Goal: Transaction & Acquisition: Purchase product/service

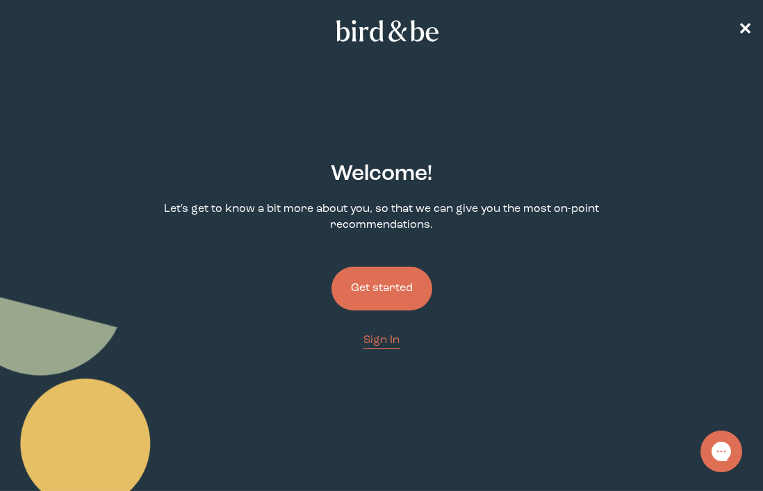
click at [403, 285] on button "Get started" at bounding box center [381, 289] width 101 height 44
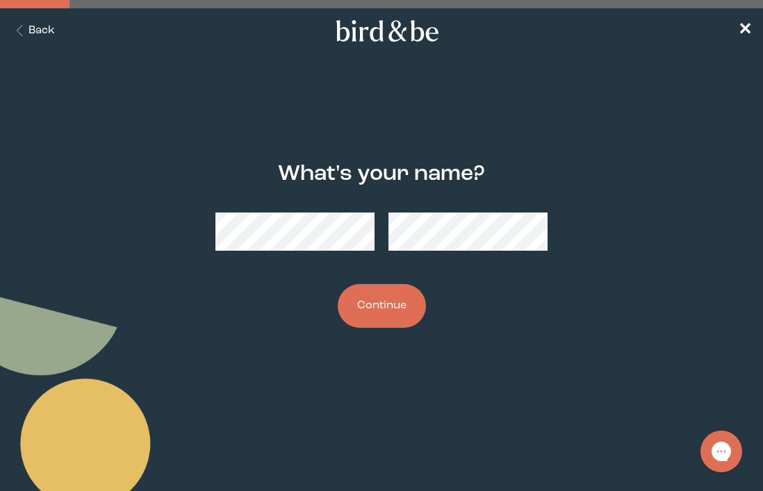
click at [296, 354] on form "What's your name? Continue" at bounding box center [381, 245] width 496 height 233
click at [367, 321] on button "Continue" at bounding box center [382, 306] width 88 height 44
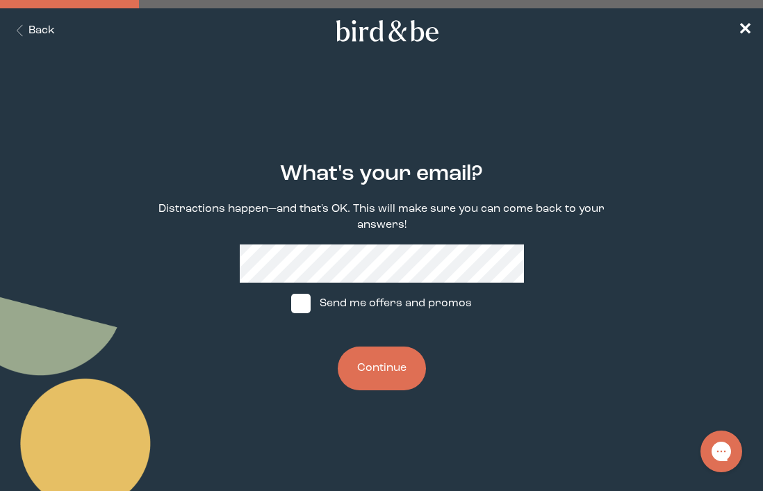
click at [388, 359] on button "Continue" at bounding box center [382, 369] width 88 height 44
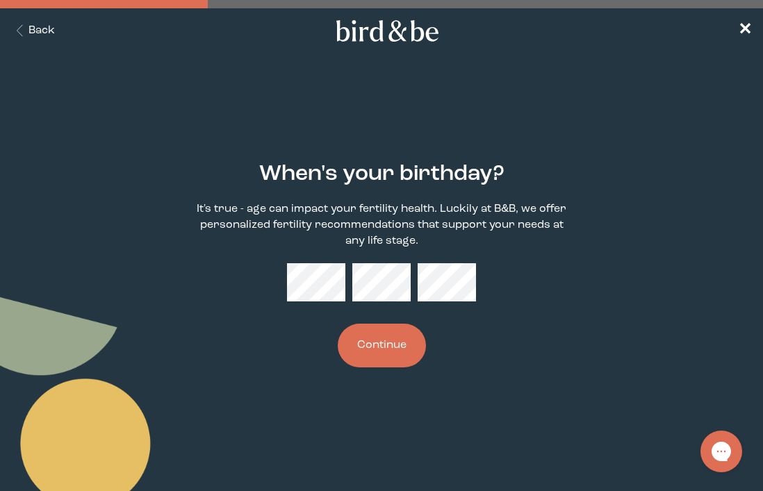
click at [338, 324] on button "Continue" at bounding box center [382, 346] width 88 height 44
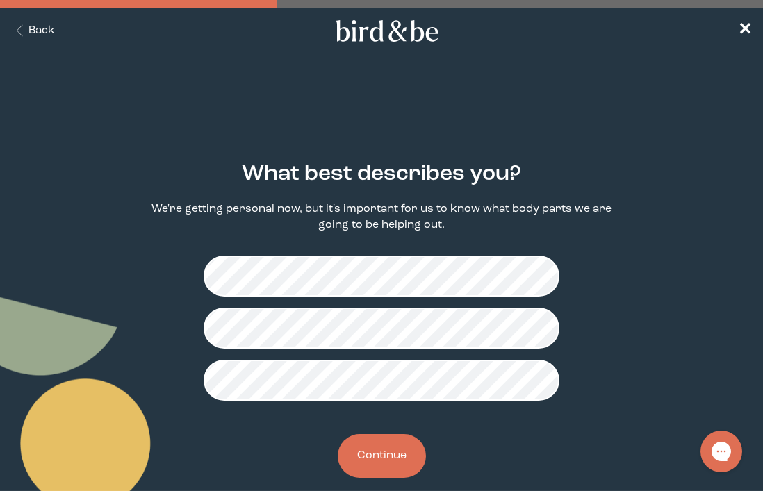
scroll to position [20, 0]
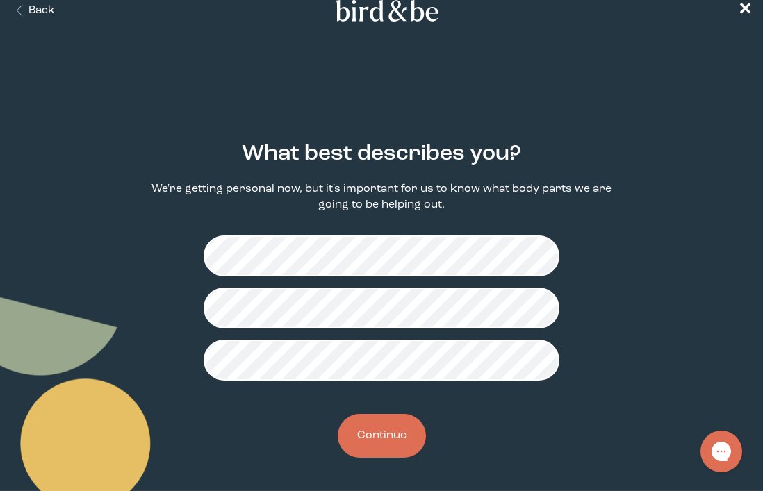
click at [386, 450] on button "Continue" at bounding box center [382, 436] width 88 height 44
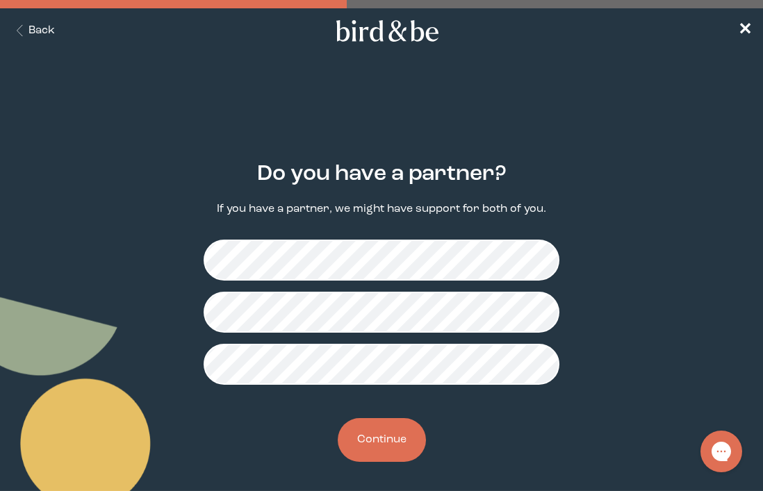
click at [402, 438] on button "Continue" at bounding box center [382, 440] width 88 height 44
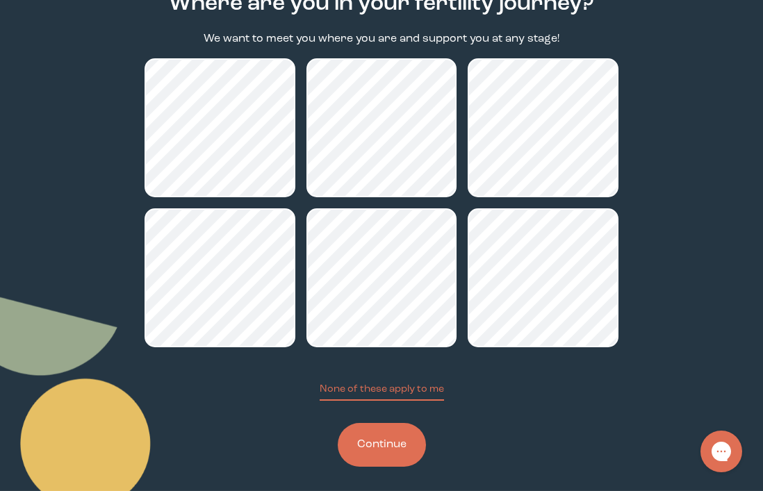
scroll to position [177, 0]
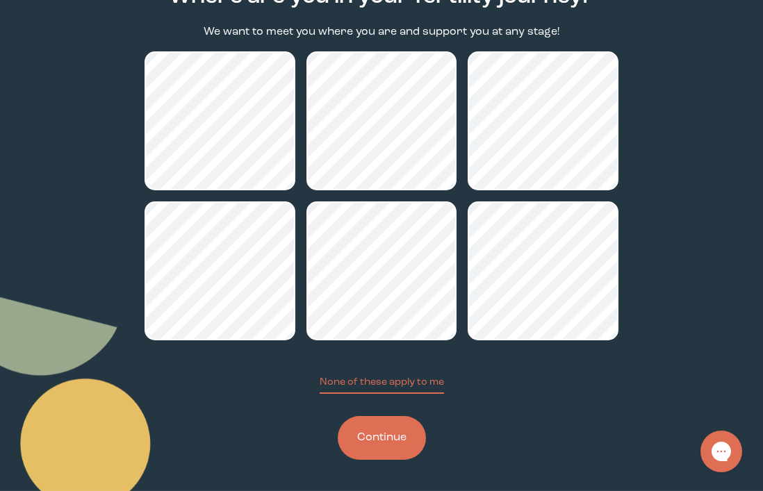
click at [393, 436] on button "Continue" at bounding box center [382, 438] width 88 height 44
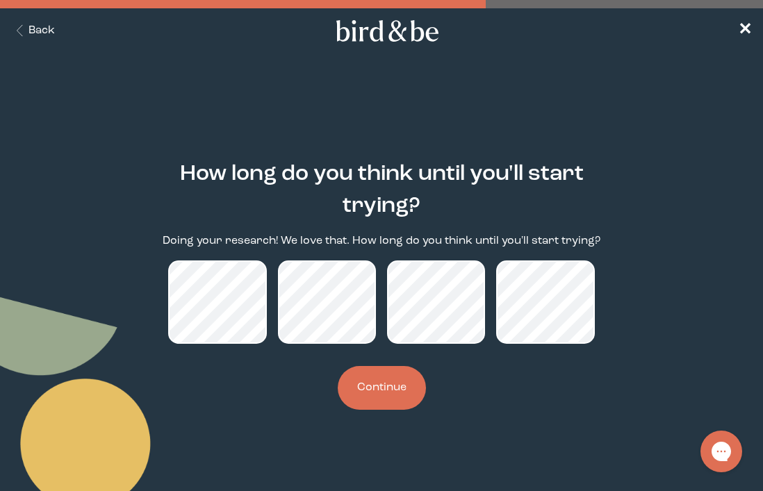
click at [403, 376] on button "Continue" at bounding box center [382, 388] width 88 height 44
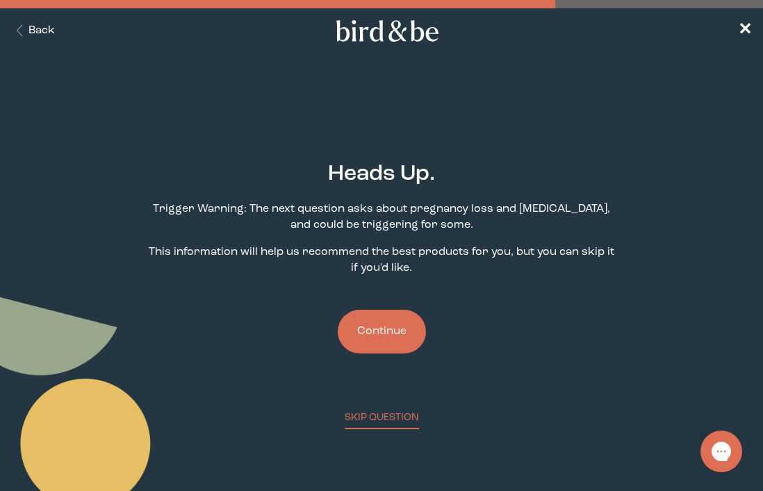
click at [397, 338] on button "Continue" at bounding box center [382, 332] width 88 height 44
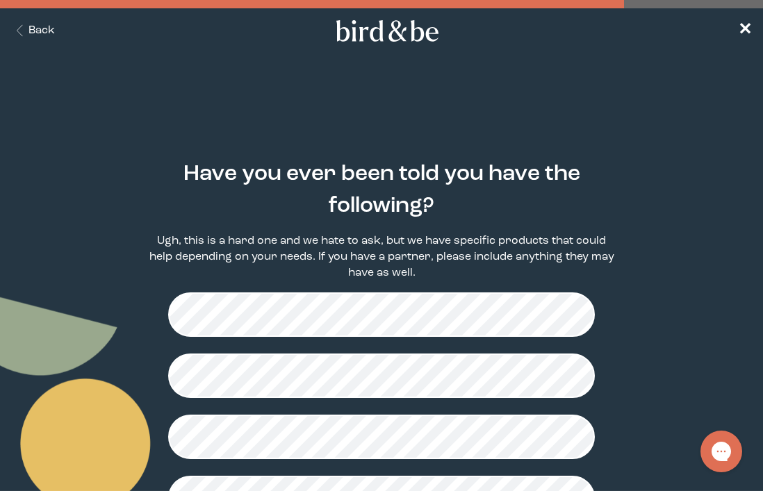
scroll to position [434, 0]
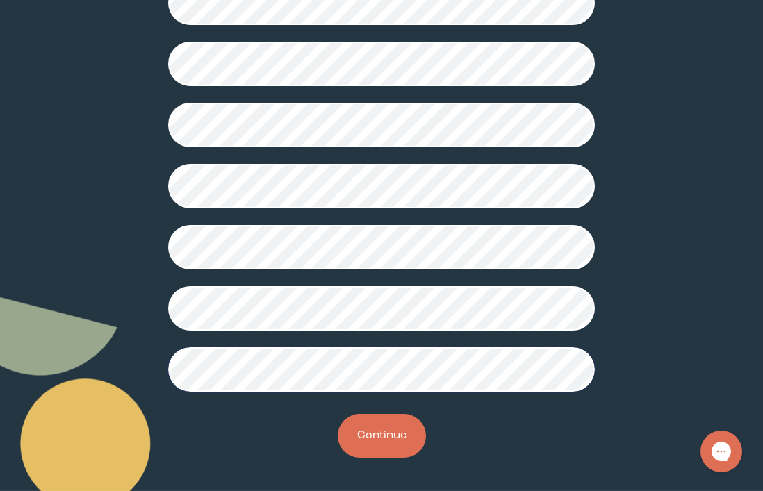
click at [378, 427] on button "Continue" at bounding box center [382, 436] width 88 height 44
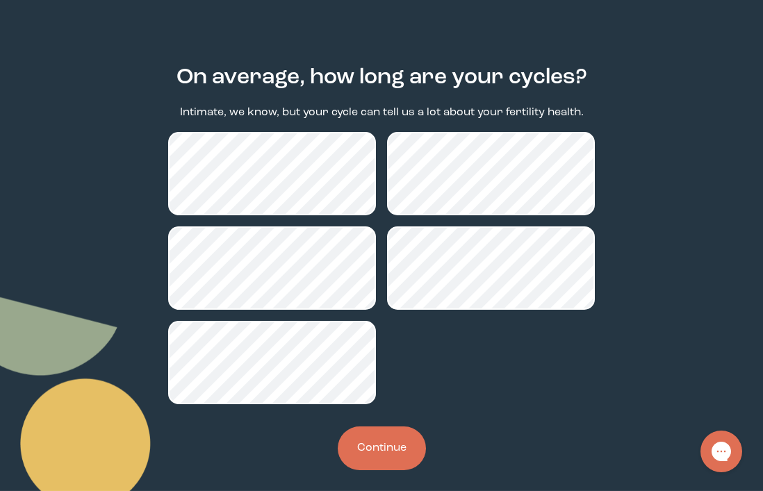
scroll to position [99, 0]
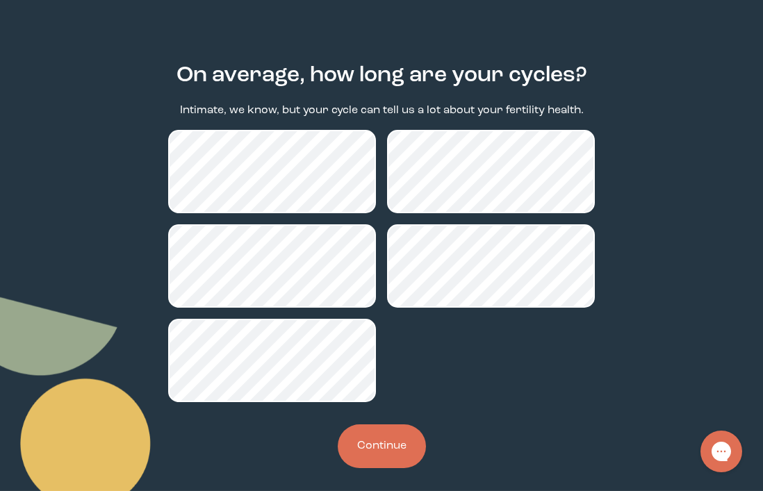
click at [373, 450] on button "Continue" at bounding box center [382, 447] width 88 height 44
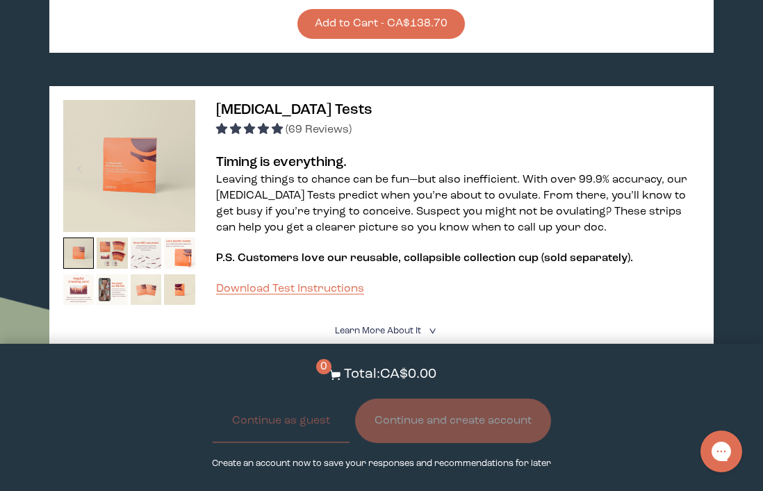
scroll to position [1060, 0]
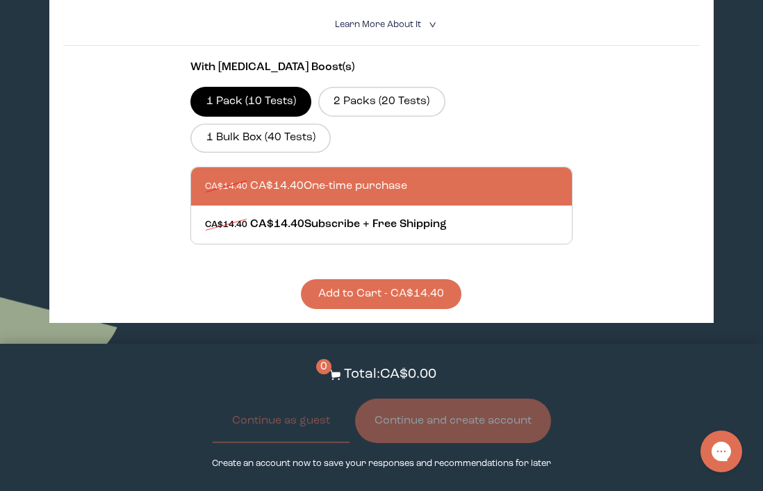
click at [380, 293] on button "Add to Cart - CA$14.40" at bounding box center [381, 294] width 161 height 30
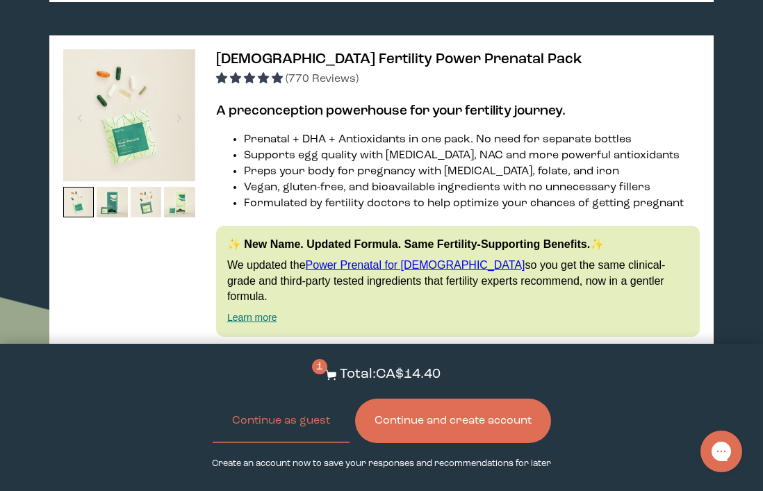
scroll to position [2834, 0]
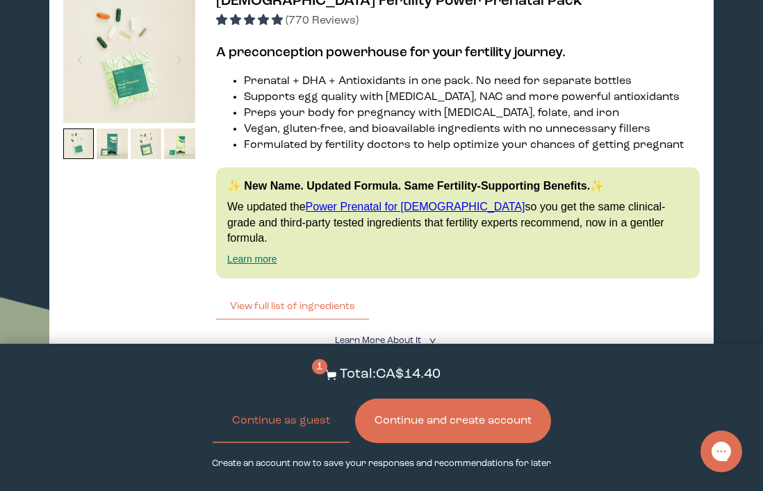
click at [290, 90] on li "Prenatal + DHA + Antioxidants in one pack. No need for separate bottles" at bounding box center [472, 82] width 456 height 16
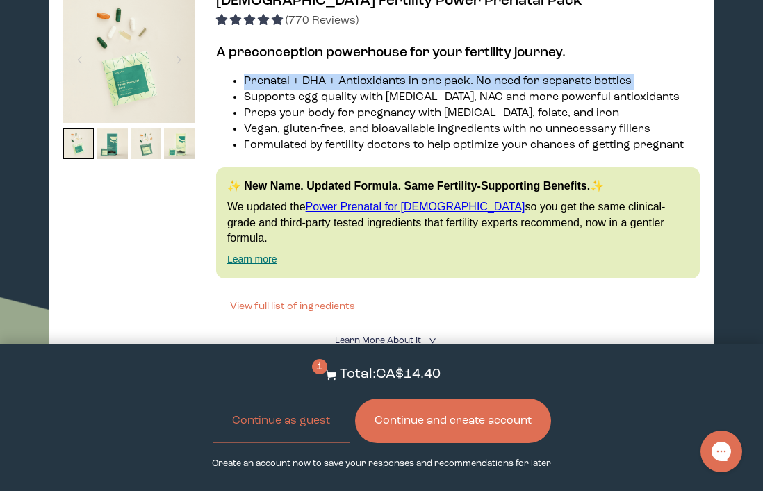
click at [349, 122] on li "Preps your body for pregnancy with [MEDICAL_DATA], folate, and iron" at bounding box center [472, 114] width 456 height 16
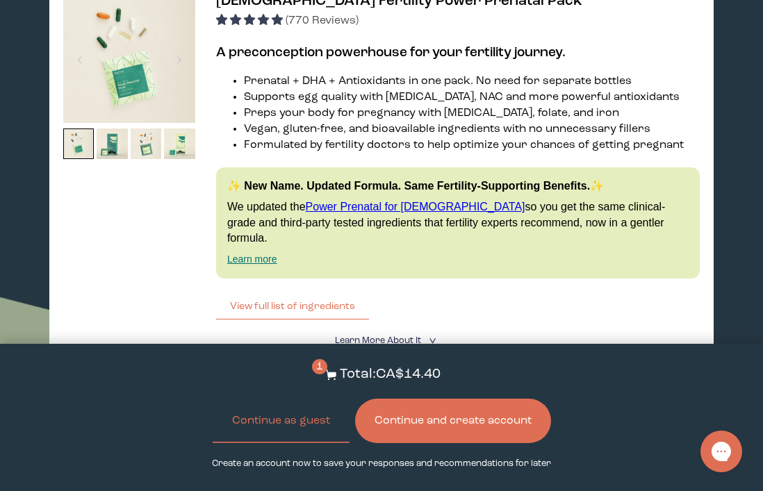
click at [336, 90] on li "Prenatal + DHA + Antioxidants in one pack. No need for separate bottles" at bounding box center [472, 82] width 456 height 16
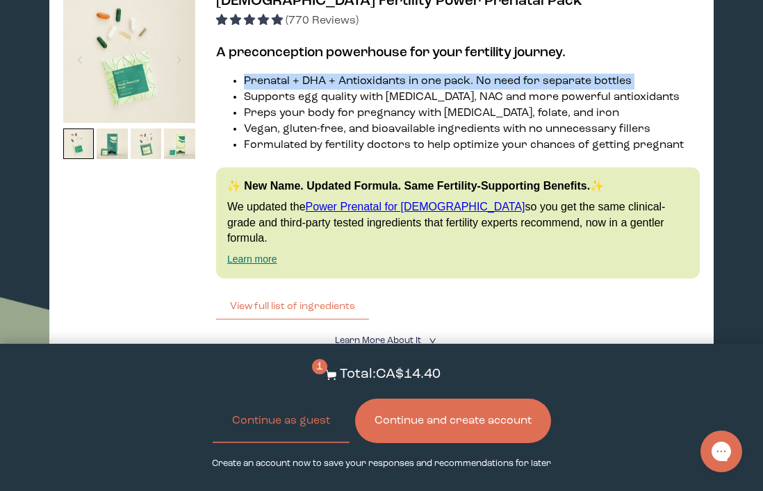
click at [345, 106] on li "Supports egg quality with [MEDICAL_DATA], NAC and more powerful antioxidants" at bounding box center [472, 98] width 456 height 16
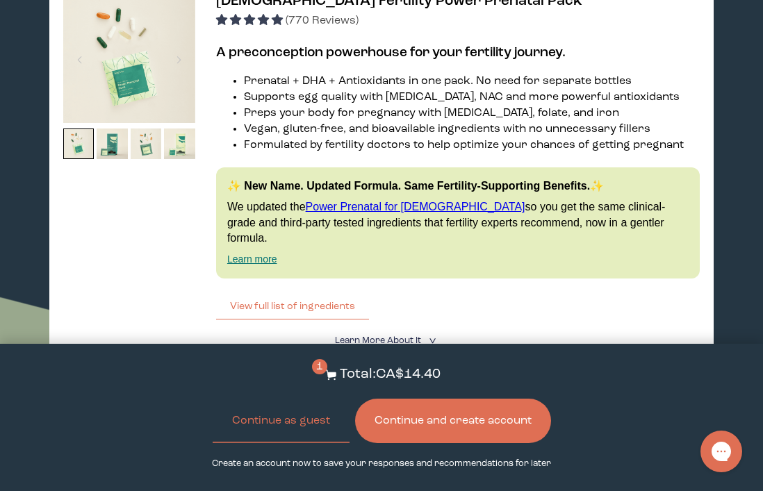
click at [345, 106] on li "Supports egg quality with [MEDICAL_DATA], NAC and more powerful antioxidants" at bounding box center [472, 98] width 456 height 16
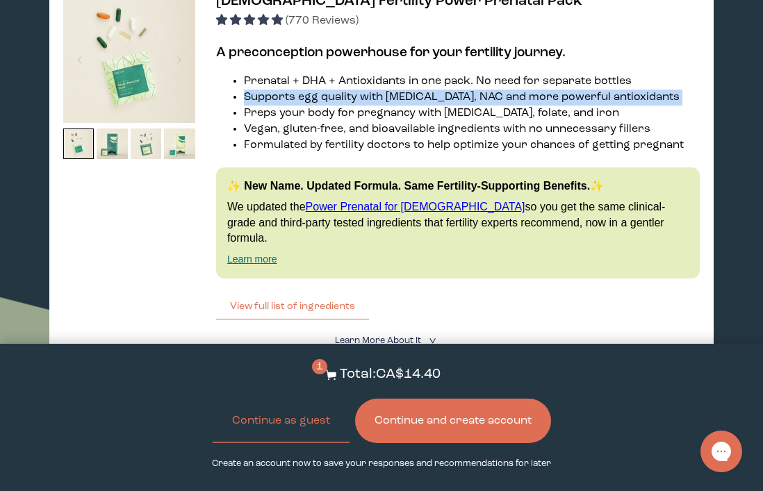
click at [350, 122] on li "Preps your body for pregnancy with [MEDICAL_DATA], folate, and iron" at bounding box center [472, 114] width 456 height 16
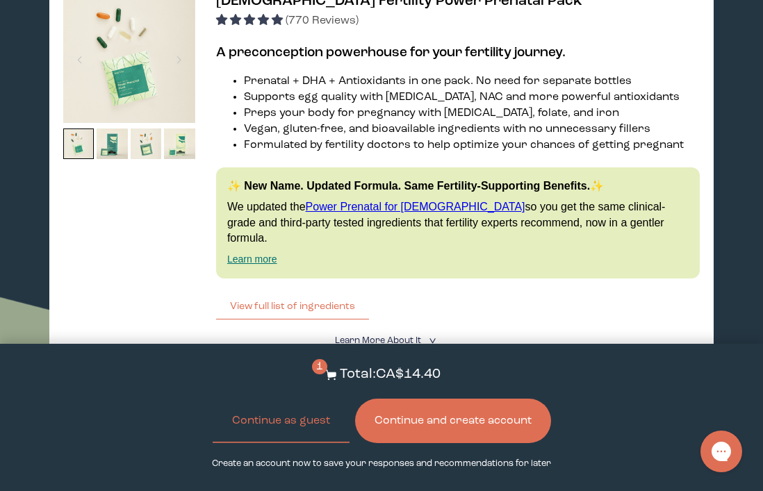
click at [350, 122] on li "Preps your body for pregnancy with [MEDICAL_DATA], folate, and iron" at bounding box center [472, 114] width 456 height 16
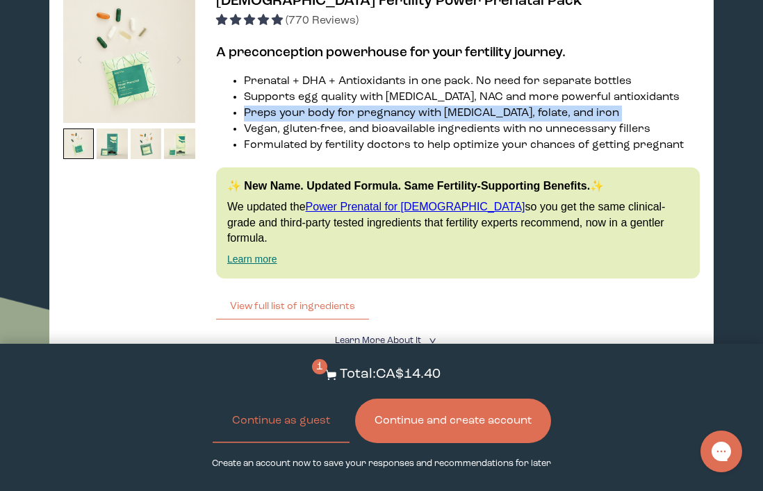
click at [436, 122] on li "Preps your body for pregnancy with [MEDICAL_DATA], folate, and iron" at bounding box center [472, 114] width 456 height 16
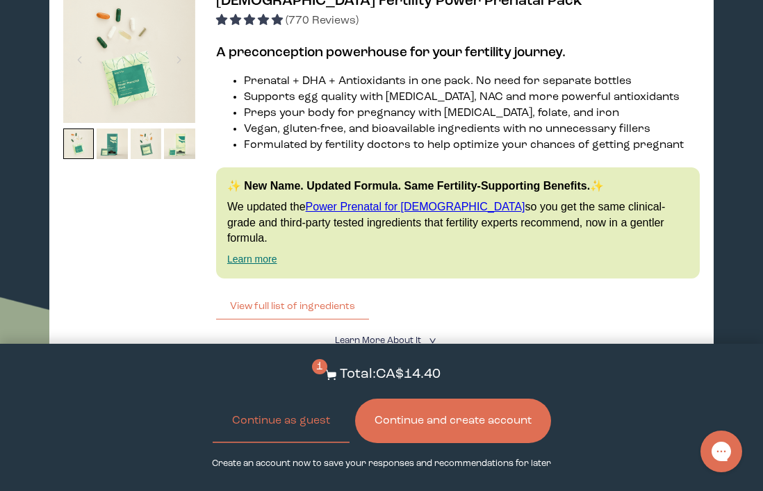
scroll to position [2917, 0]
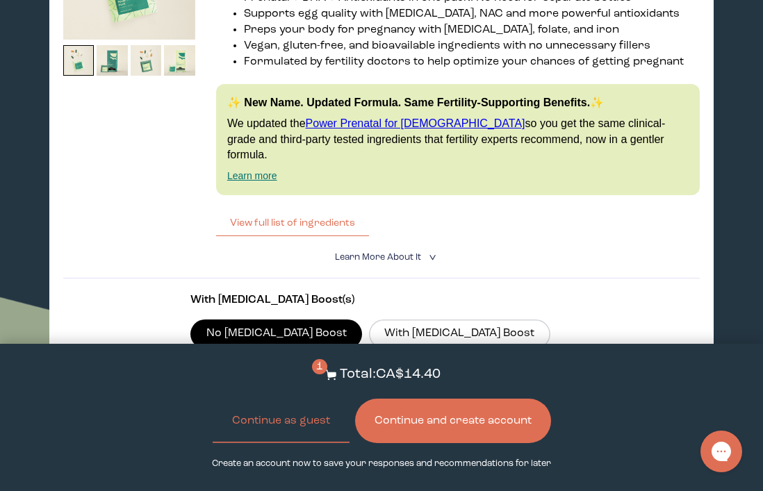
click at [332, 54] on li "Vegan, gluten-free, and bioavailable ingredients with no unnecessary fillers" at bounding box center [472, 46] width 456 height 16
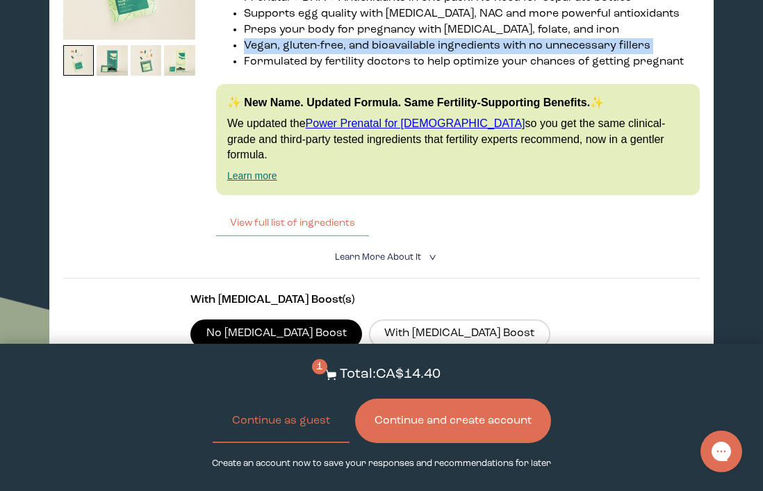
click at [295, 54] on li "Vegan, gluten-free, and bioavailable ingredients with no unnecessary fillers" at bounding box center [472, 46] width 456 height 16
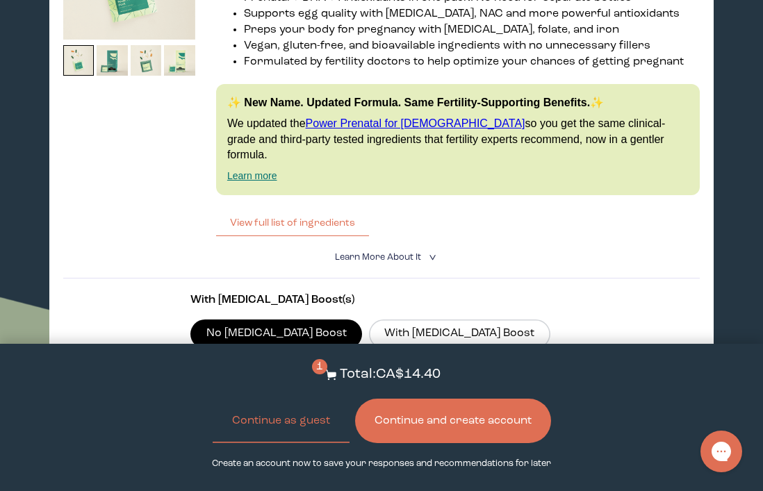
click at [297, 70] on li "Formulated by fertility doctors to help optimize your chances of getting pregna…" at bounding box center [472, 62] width 456 height 16
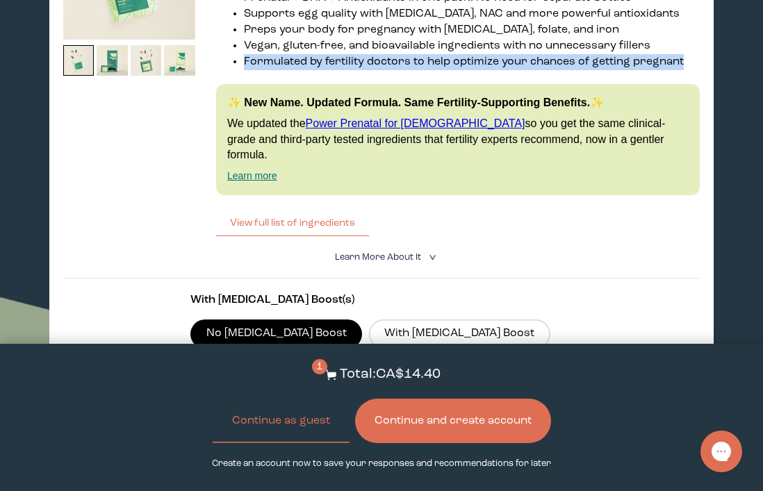
click at [345, 54] on li "Vegan, gluten-free, and bioavailable ingredients with no unnecessary fillers" at bounding box center [472, 46] width 456 height 16
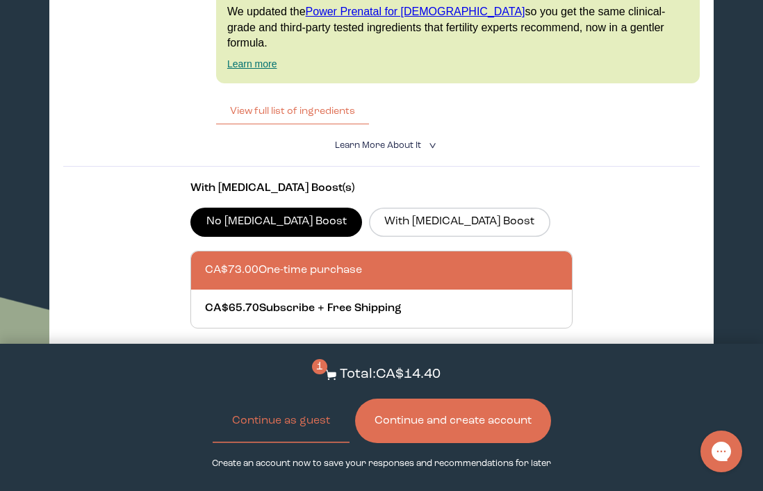
scroll to position [3041, 0]
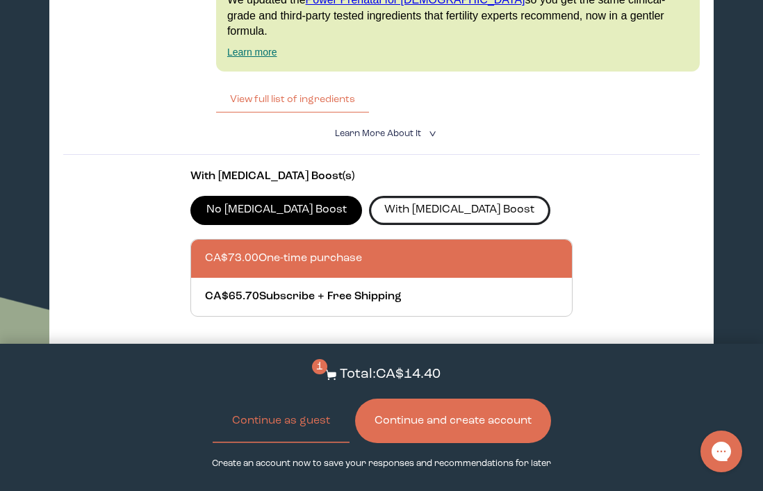
click at [409, 210] on label "With [MEDICAL_DATA] Boost" at bounding box center [459, 210] width 181 height 29
click at [0, 0] on input "With [MEDICAL_DATA] Boost" at bounding box center [0, 0] width 0 height 0
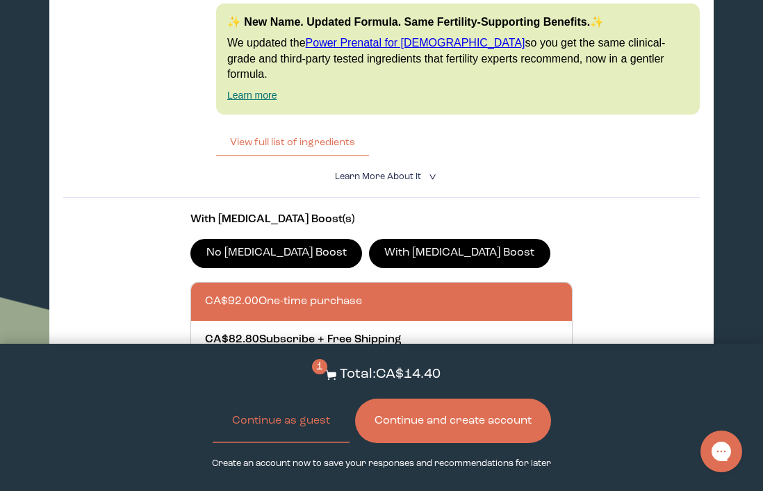
scroll to position [2940, 0]
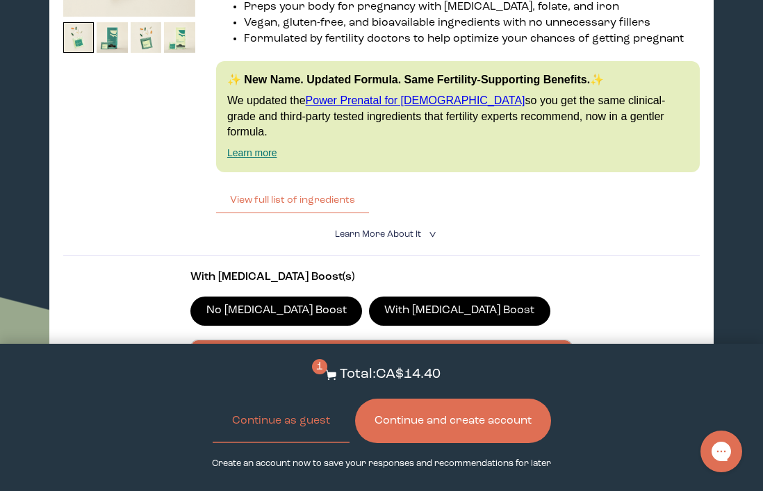
click at [280, 276] on p "With [MEDICAL_DATA] Boost(s)" at bounding box center [381, 278] width 382 height 16
drag, startPoint x: 288, startPoint y: 277, endPoint x: 215, endPoint y: 273, distance: 72.3
click at [213, 277] on p "With [MEDICAL_DATA] Boost(s)" at bounding box center [381, 278] width 382 height 16
click at [416, 236] on span "Learn More About it" at bounding box center [378, 234] width 86 height 9
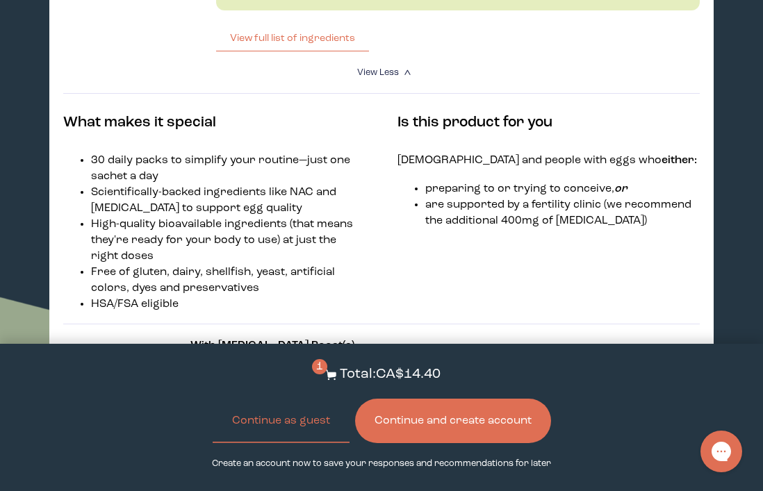
scroll to position [3205, 0]
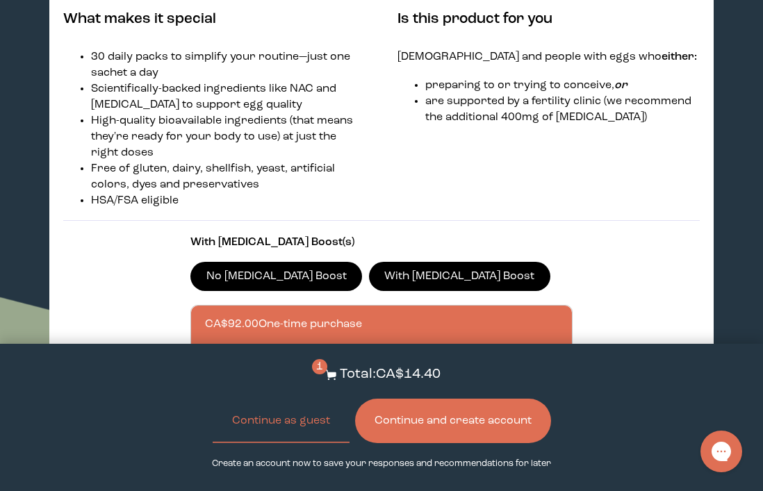
click at [258, 277] on label "No [MEDICAL_DATA] Boost" at bounding box center [276, 276] width 172 height 29
click at [0, 0] on input "No [MEDICAL_DATA] Boost" at bounding box center [0, 0] width 0 height 0
click at [369, 281] on label "With [MEDICAL_DATA] Boost" at bounding box center [459, 276] width 181 height 29
click at [0, 0] on input "With [MEDICAL_DATA] Boost" at bounding box center [0, 0] width 0 height 0
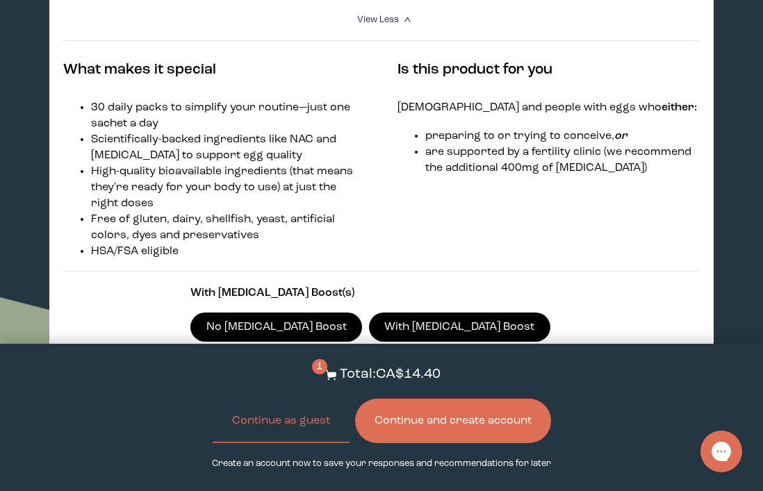
scroll to position [3153, 0]
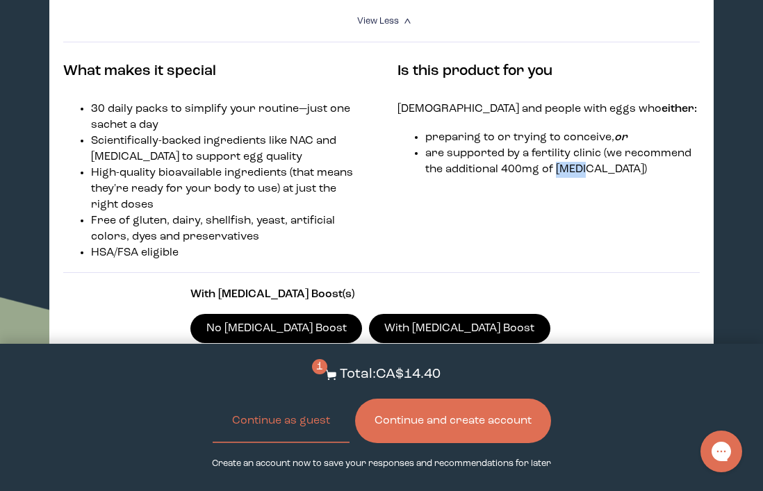
drag, startPoint x: 591, startPoint y: 170, endPoint x: 556, endPoint y: 172, distance: 34.9
click at [556, 172] on li "are supported by a fertility clinic (we recommend the additional 400mg of [MEDI…" at bounding box center [562, 162] width 275 height 32
copy li "[MEDICAL_DATA]"
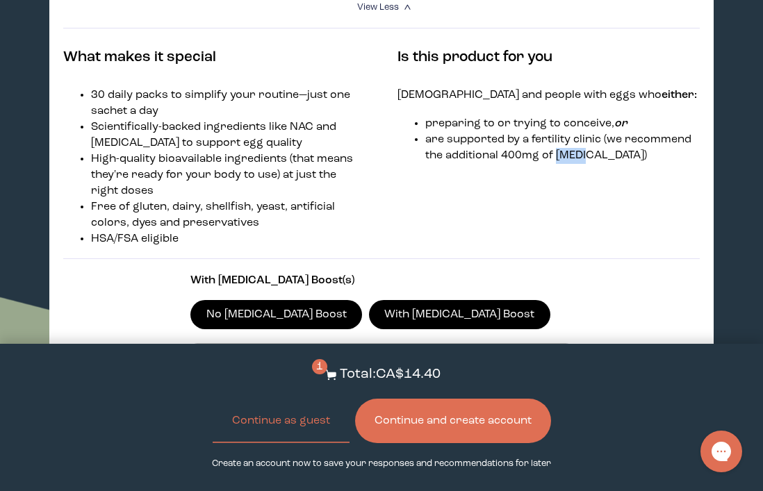
scroll to position [3193, 0]
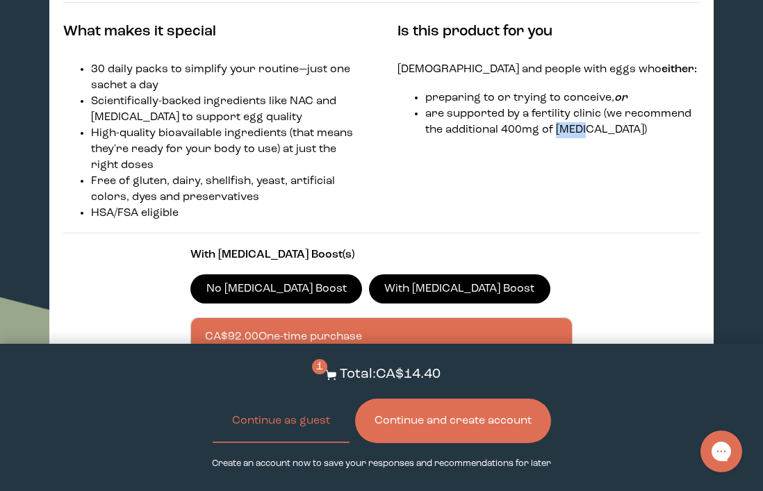
click at [281, 283] on label "No [MEDICAL_DATA] Boost" at bounding box center [276, 288] width 172 height 29
click at [0, 0] on input "No [MEDICAL_DATA] Boost" at bounding box center [0, 0] width 0 height 0
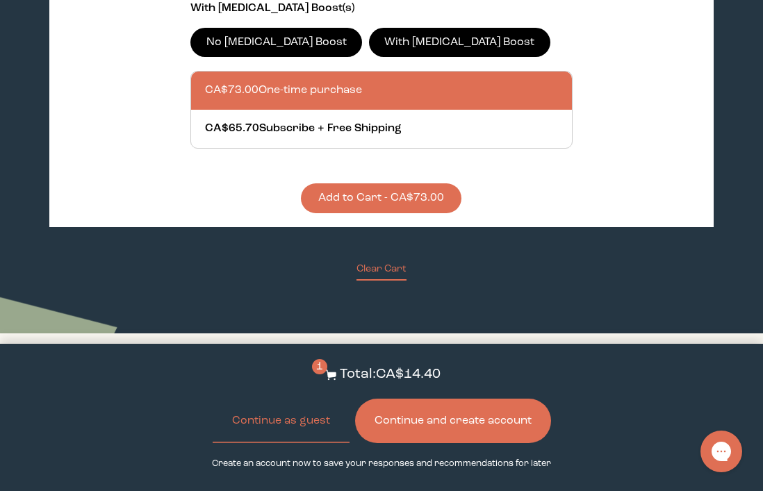
scroll to position [3443, 0]
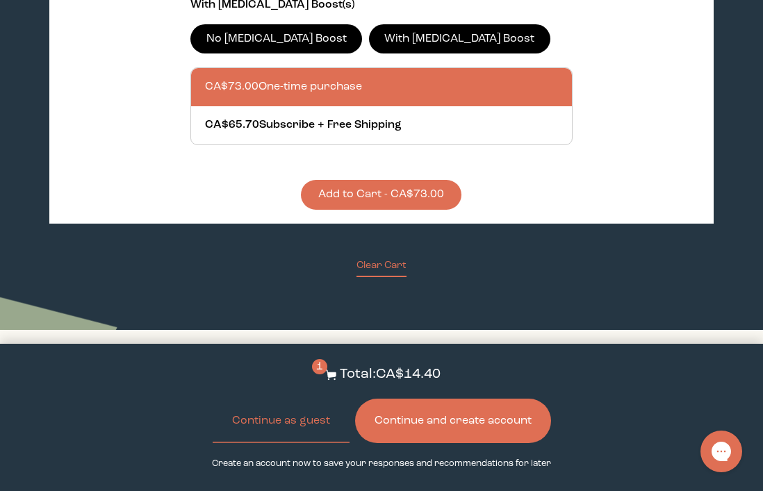
click at [372, 204] on button "Add to Cart - CA$73.00" at bounding box center [381, 195] width 161 height 30
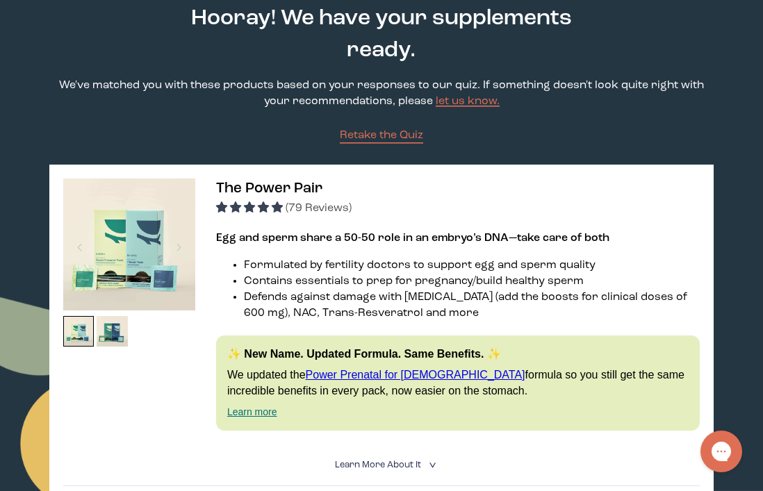
scroll to position [0, 0]
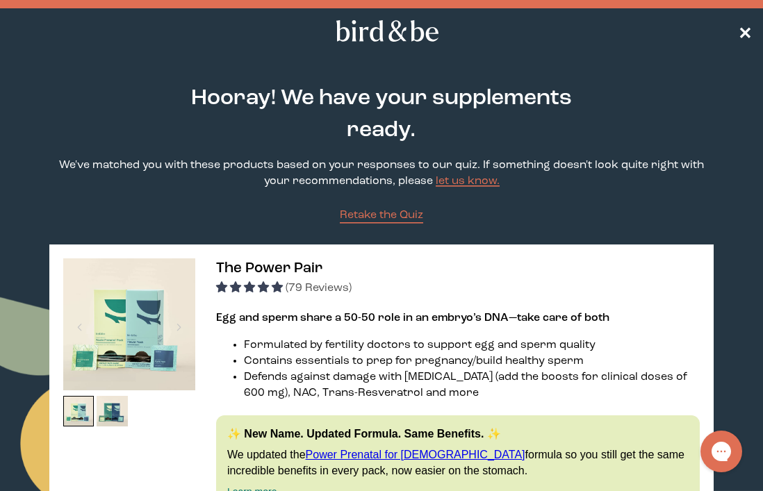
click at [748, 35] on span "✕" at bounding box center [745, 31] width 14 height 17
